Goal: Task Accomplishment & Management: Use online tool/utility

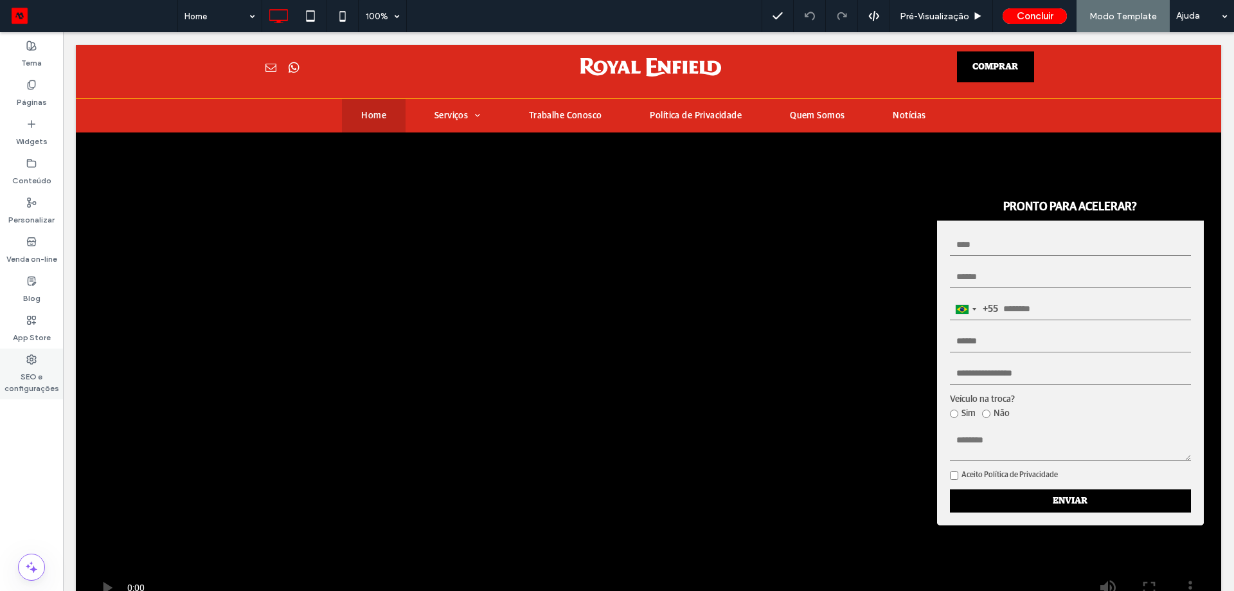
click at [32, 372] on label "SEO e configurações" at bounding box center [31, 380] width 63 height 30
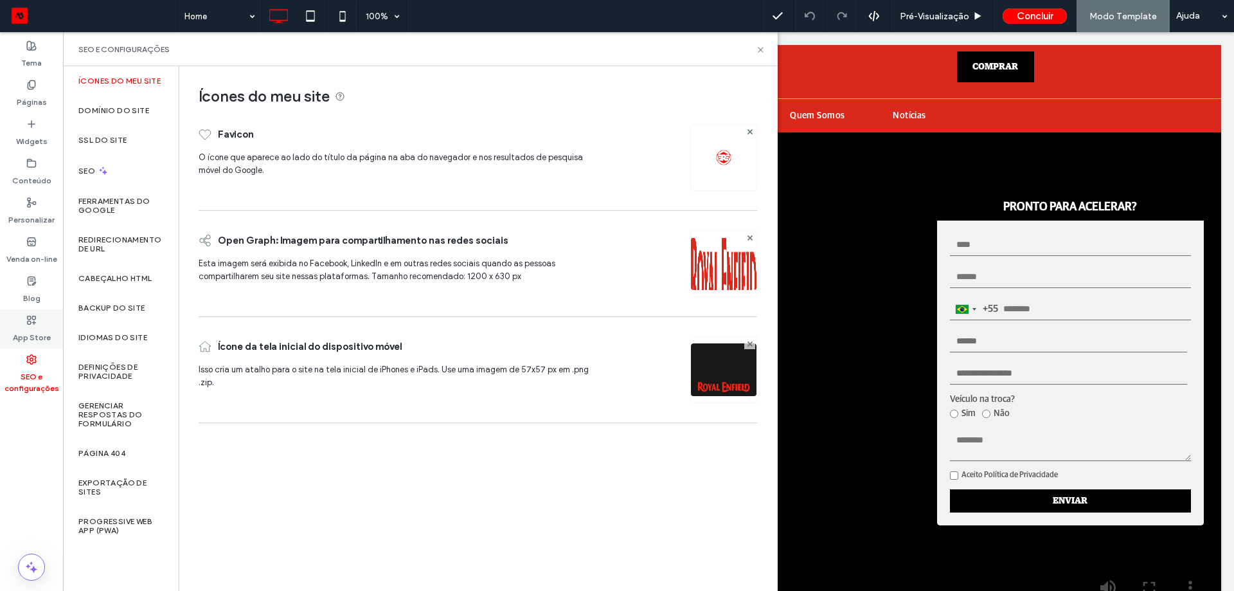
scroll to position [2680, 0]
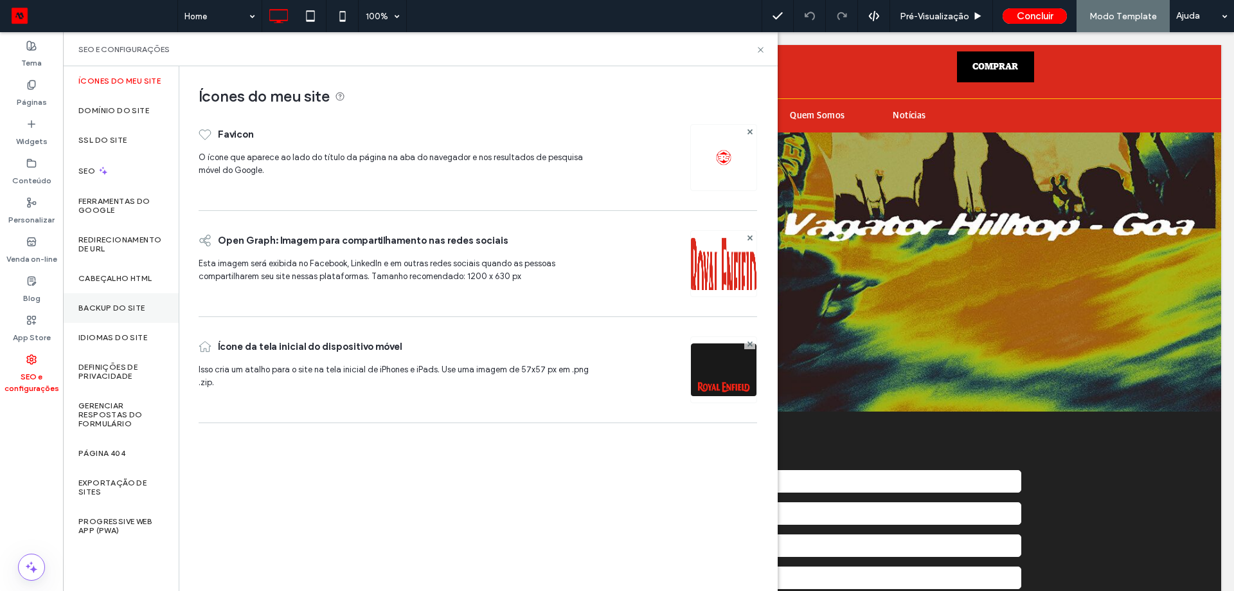
click at [127, 313] on div "Backup do Site" at bounding box center [121, 308] width 116 height 30
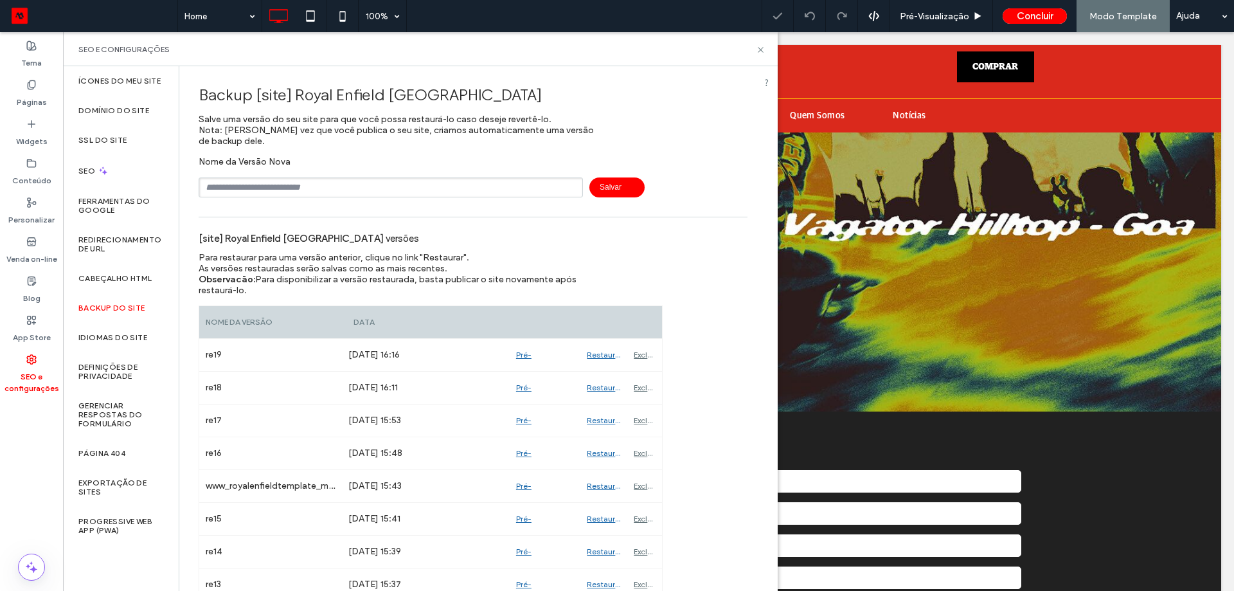
click at [265, 185] on input "text" at bounding box center [391, 187] width 384 height 20
type input "****"
click at [629, 188] on span "Salvar" at bounding box center [617, 187] width 55 height 20
click at [36, 316] on icon at bounding box center [31, 320] width 10 height 10
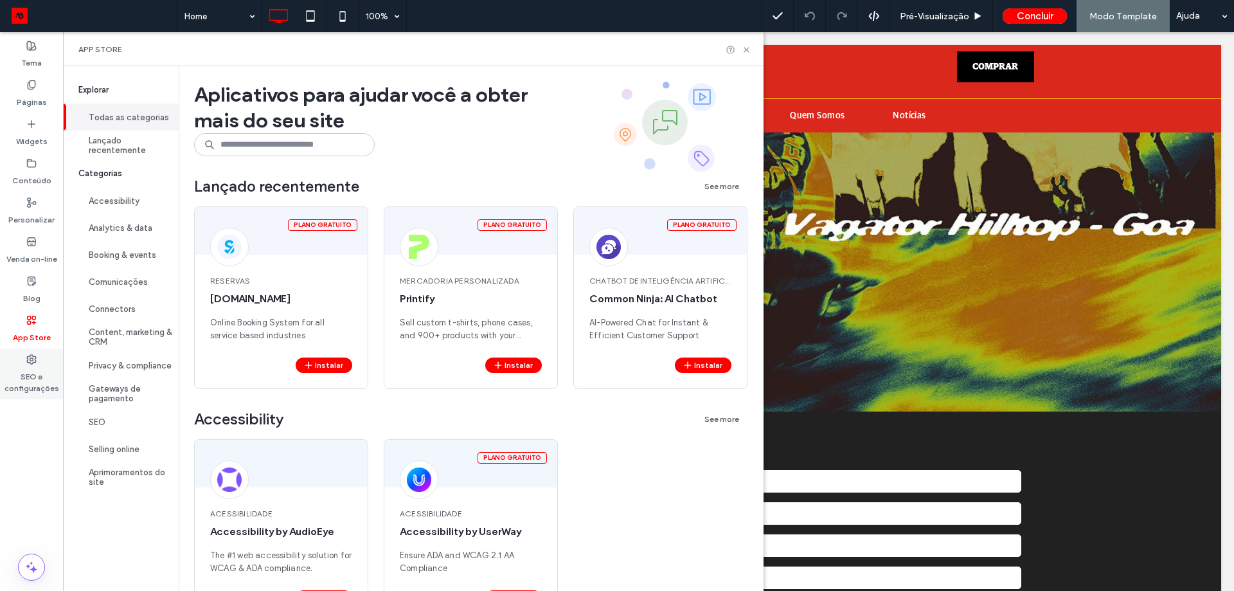
click at [23, 386] on label "SEO e configurações" at bounding box center [31, 380] width 63 height 30
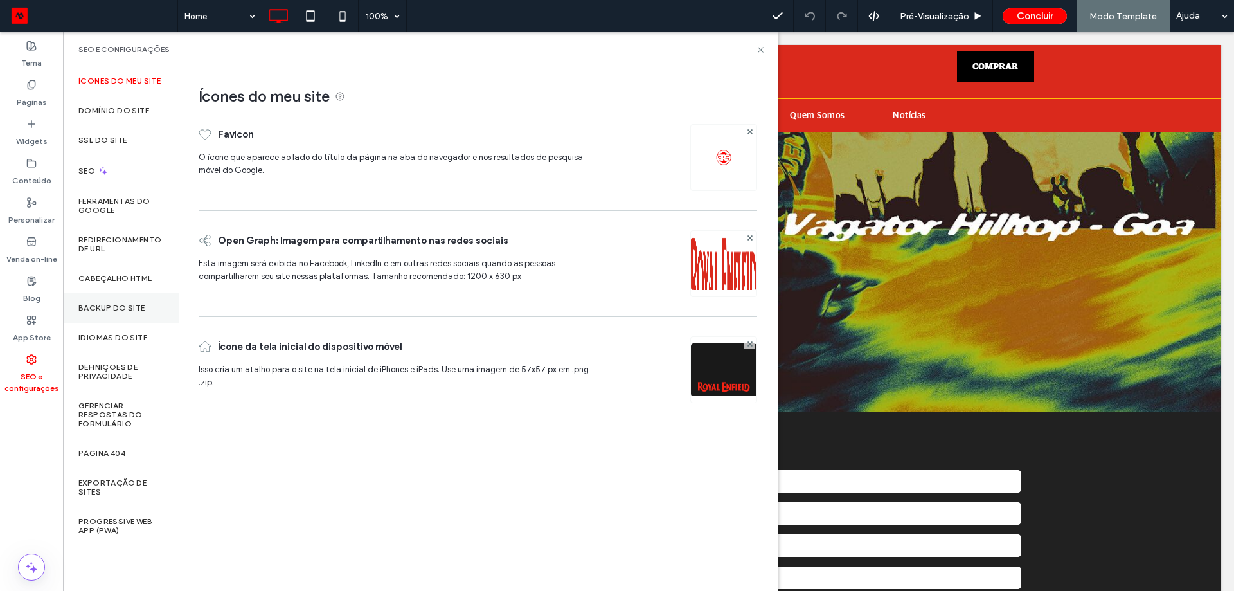
click at [113, 300] on div "Backup do Site" at bounding box center [121, 308] width 116 height 30
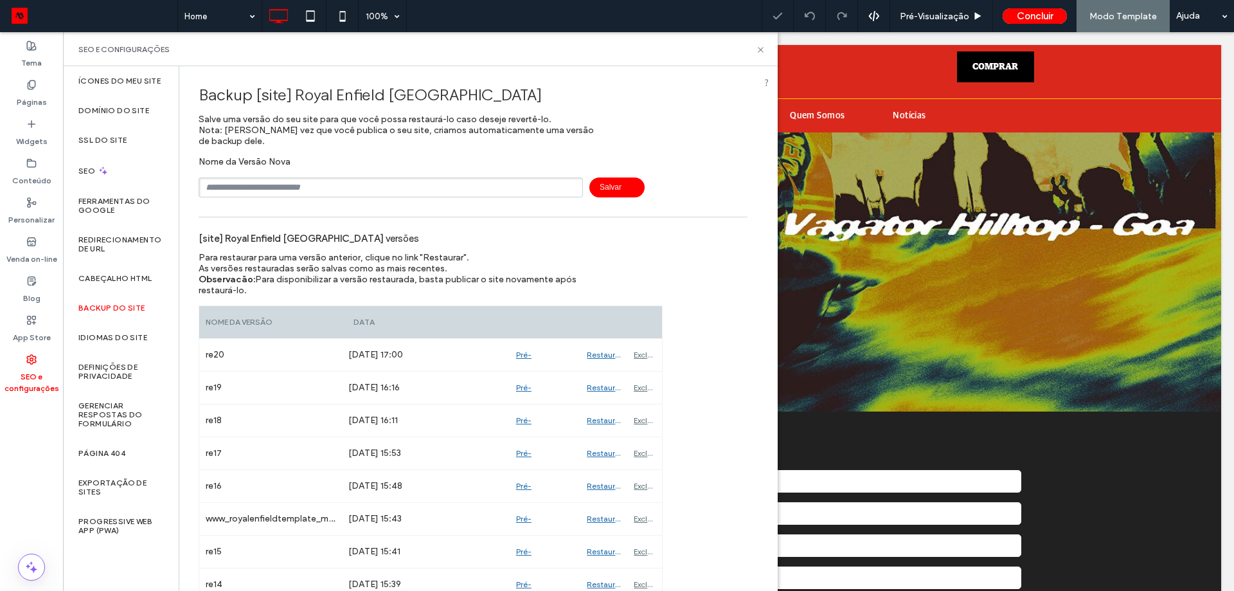
click at [259, 189] on input "text" at bounding box center [391, 187] width 384 height 20
type input "****"
click at [614, 187] on span "Salvar" at bounding box center [617, 187] width 55 height 20
click at [759, 53] on icon at bounding box center [761, 50] width 10 height 10
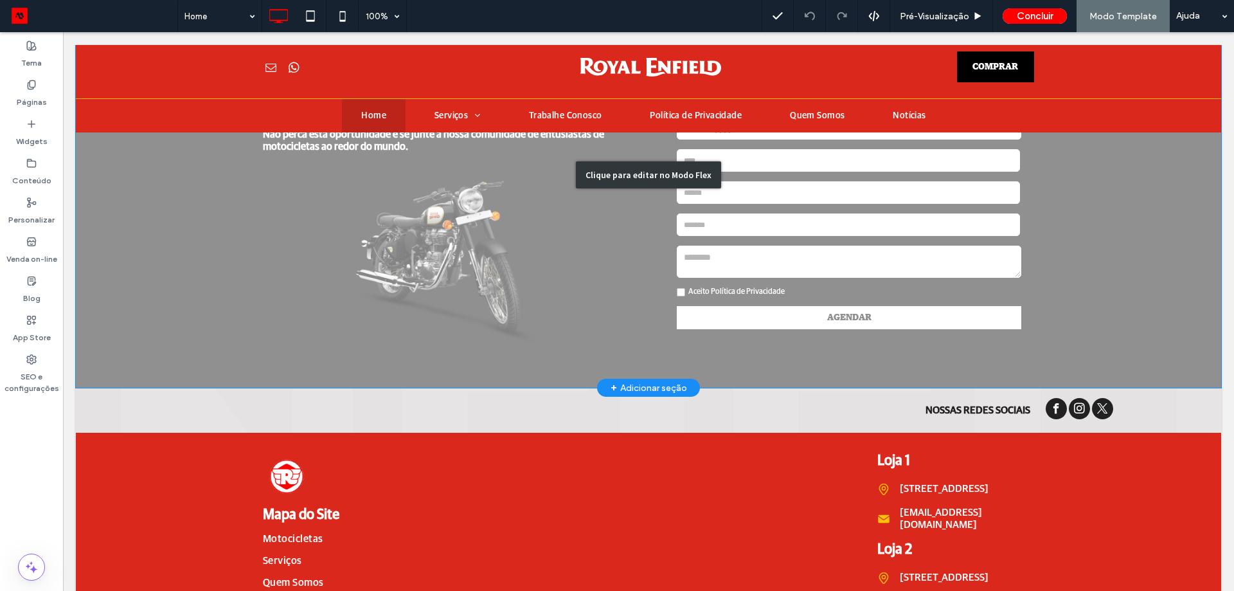
scroll to position [3130, 0]
